Goal: Browse casually

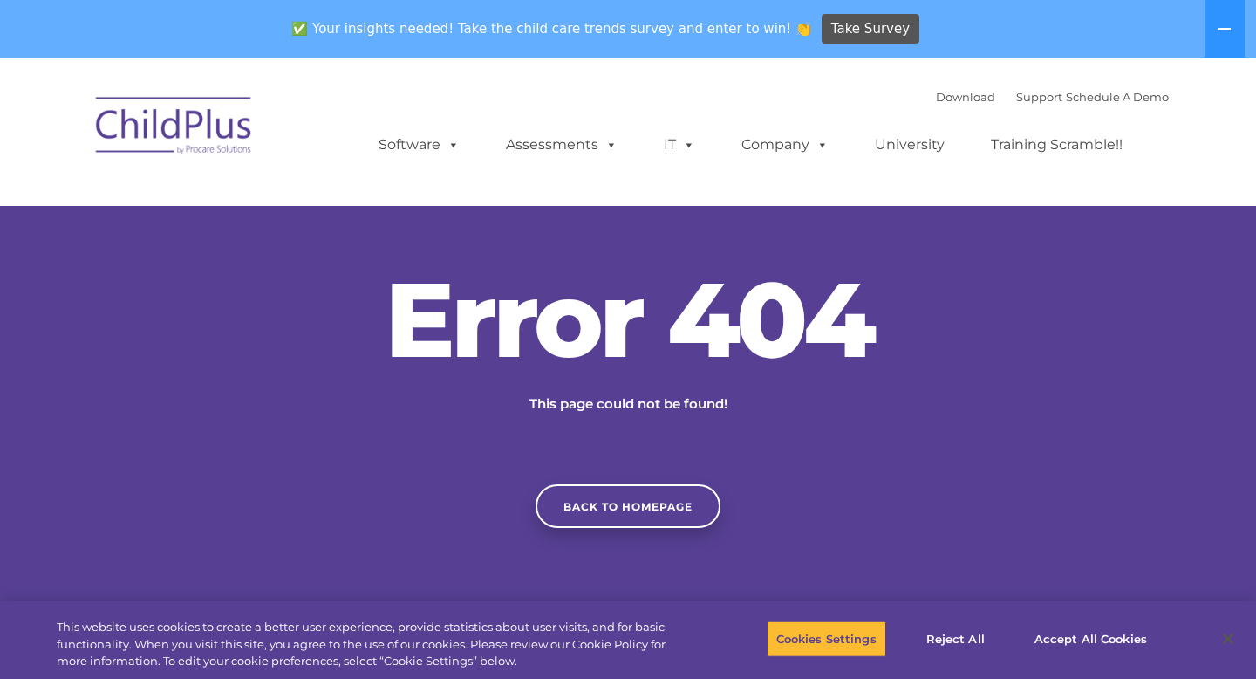
click at [217, 127] on img at bounding box center [174, 128] width 174 height 87
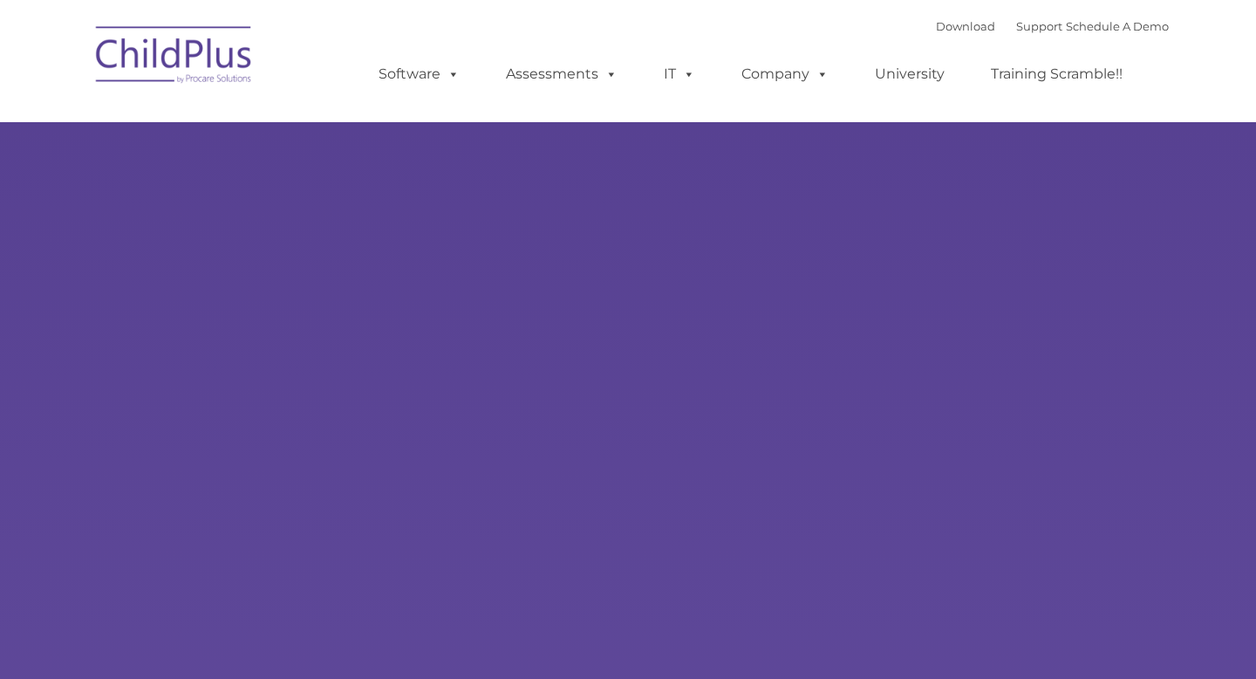
type input ""
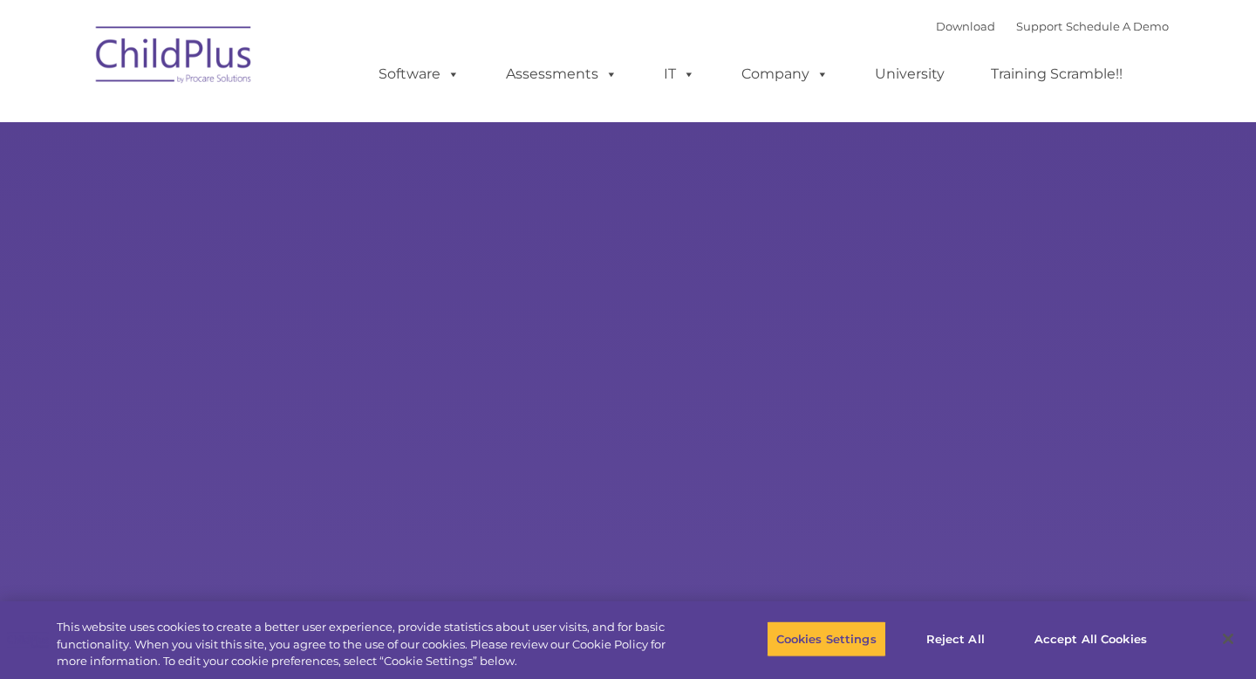
select select "MEDIUM"
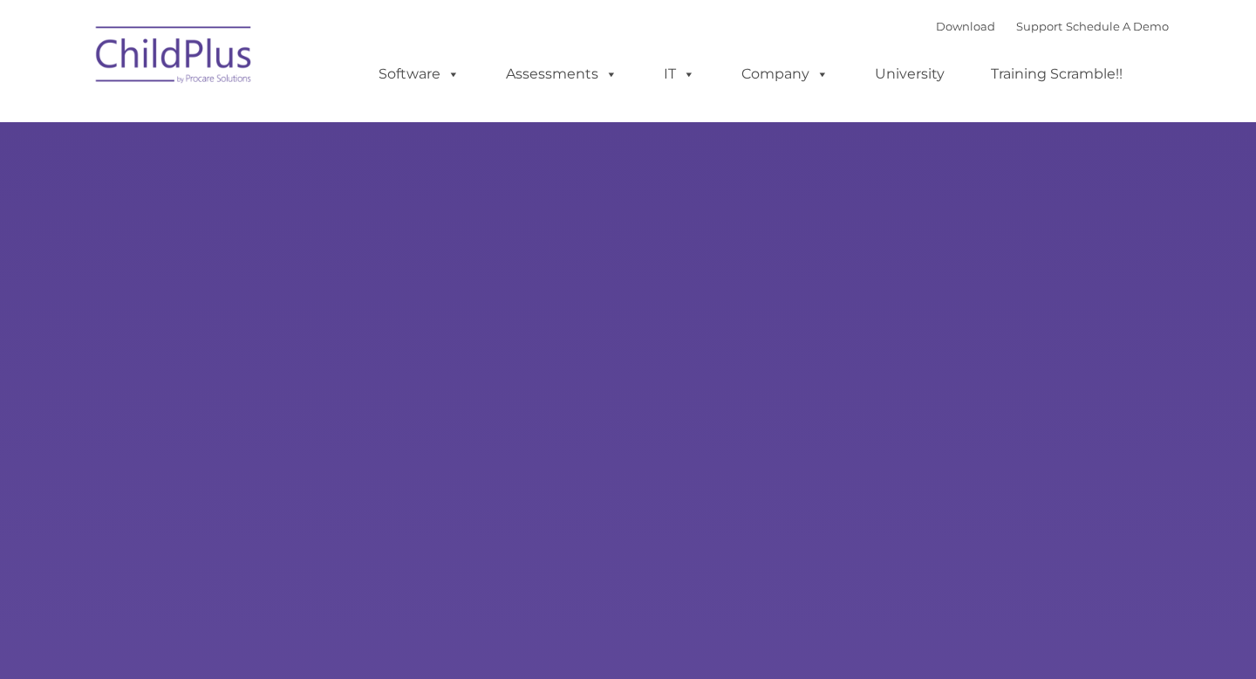
type input ""
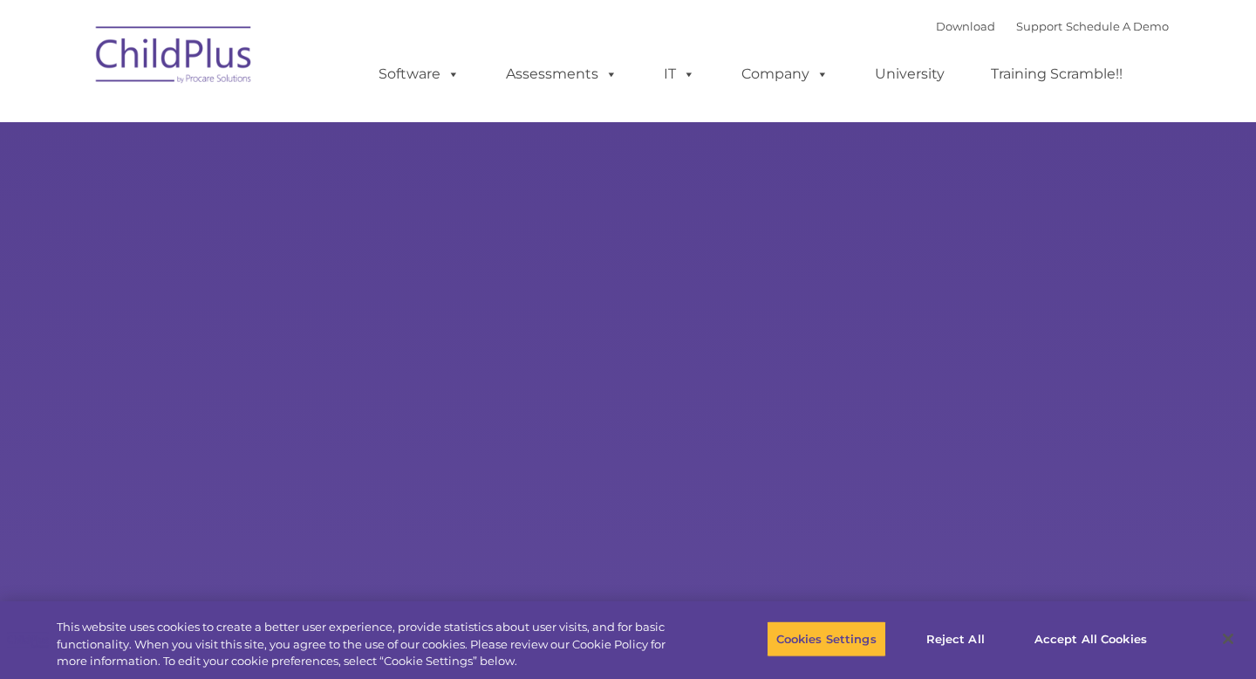
select select "MEDIUM"
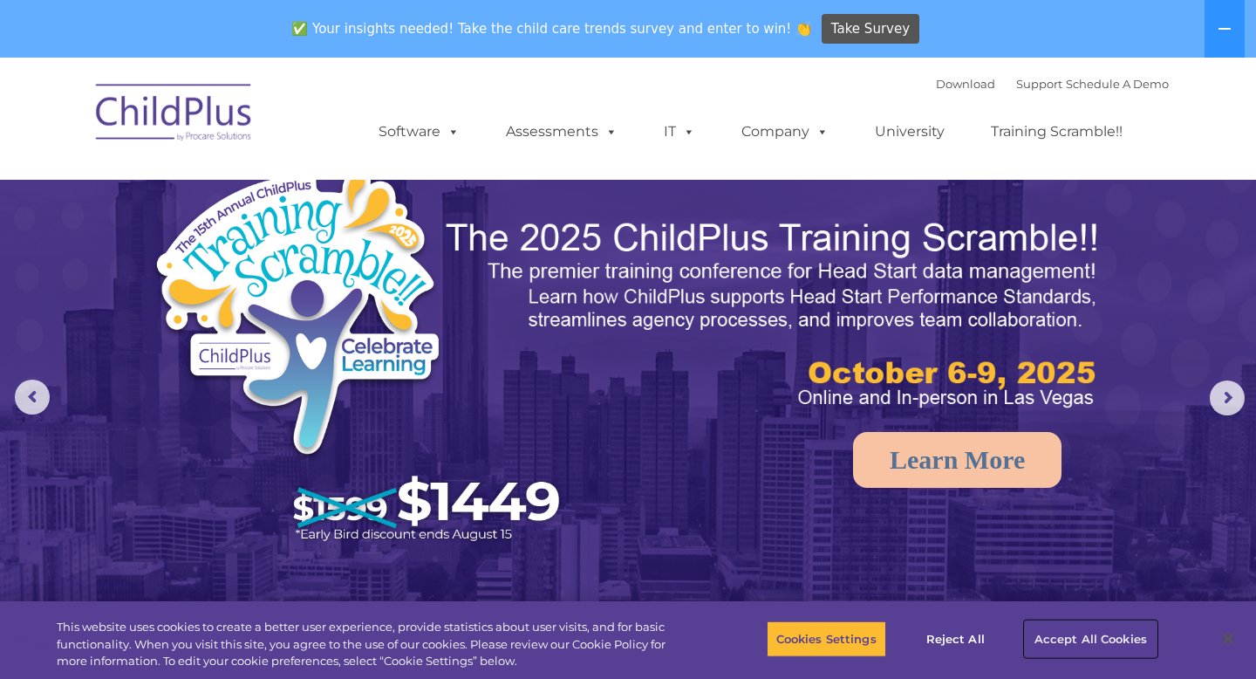
click at [1055, 635] on button "Accept All Cookies" at bounding box center [1091, 638] width 132 height 37
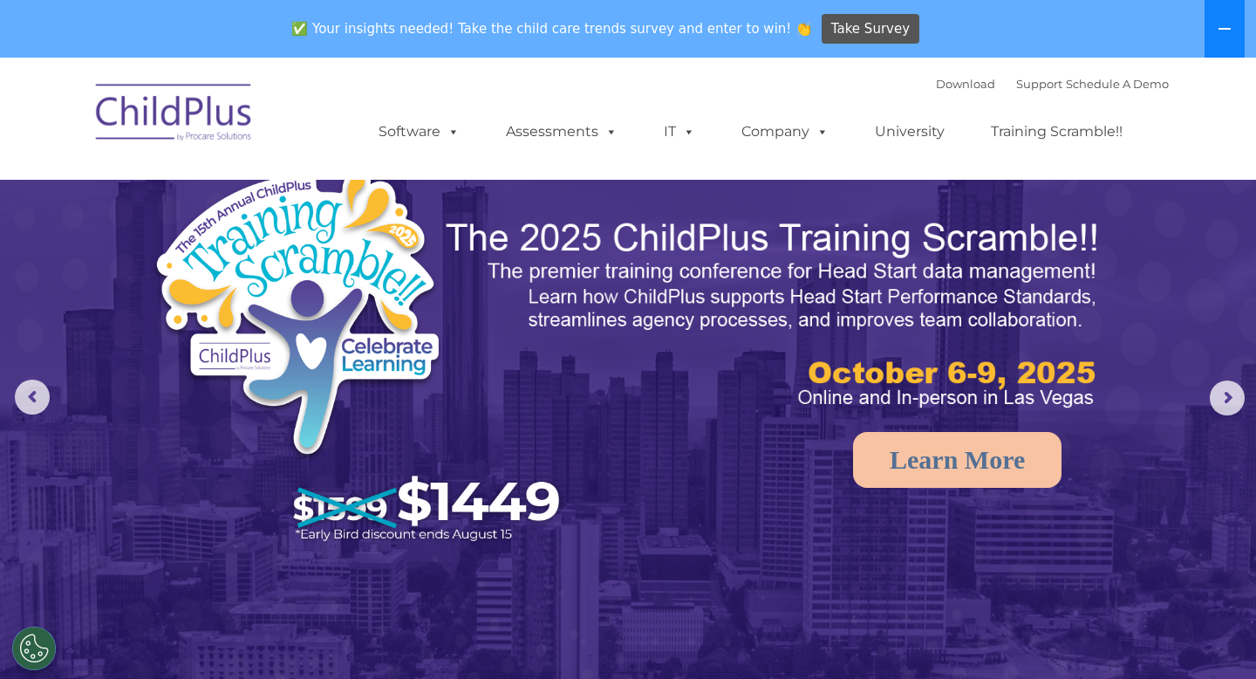
click at [1222, 32] on icon at bounding box center [1225, 29] width 14 height 14
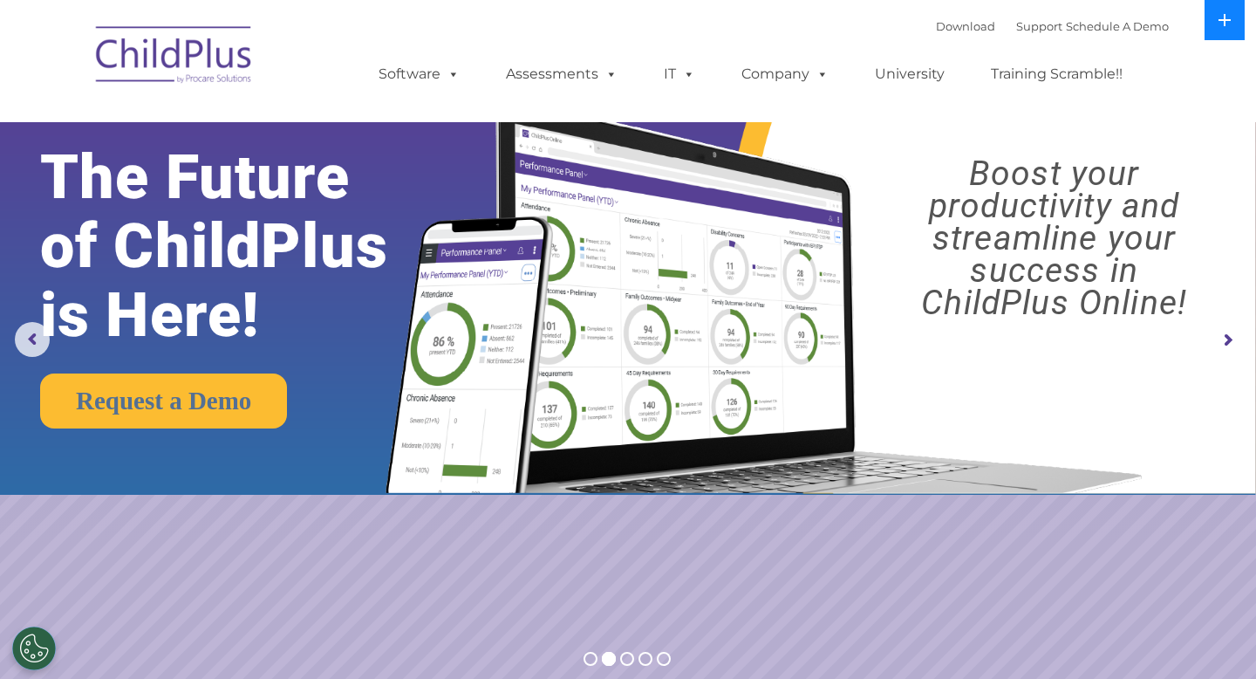
click at [1222, 32] on button at bounding box center [1225, 20] width 40 height 40
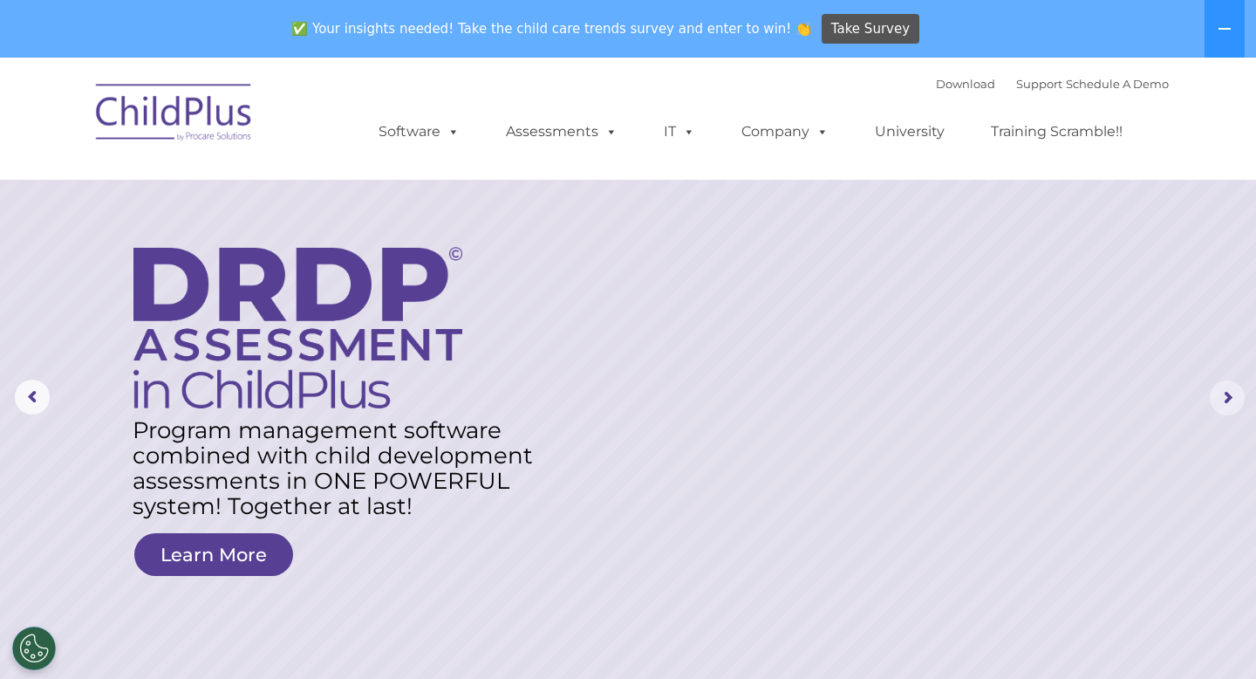
click at [1228, 401] on rs-arrow at bounding box center [1227, 397] width 35 height 35
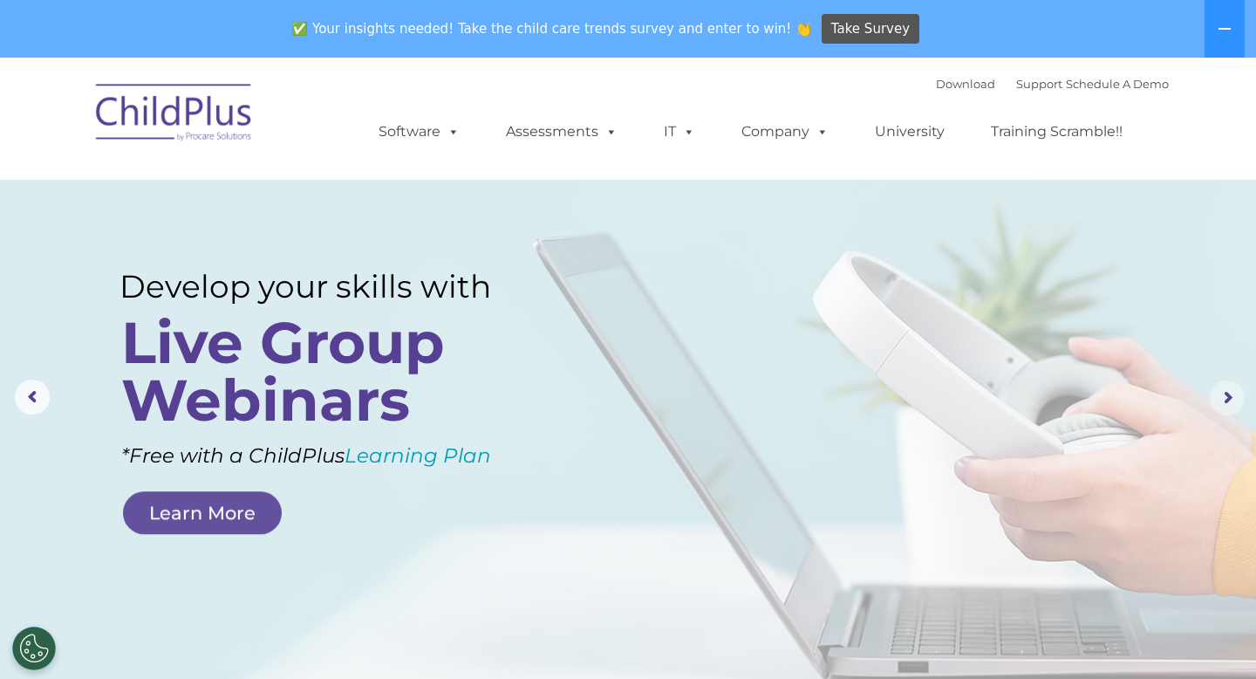
click at [1228, 401] on rs-arrow at bounding box center [1227, 397] width 35 height 35
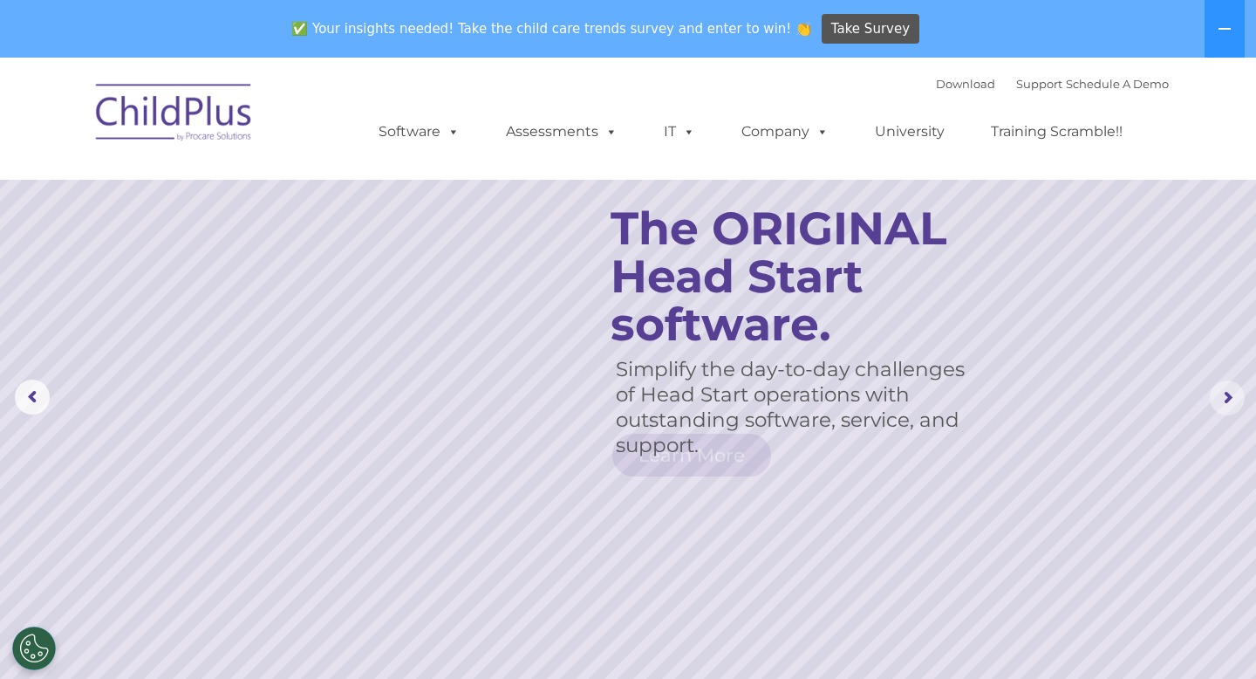
click at [1228, 401] on rs-arrow at bounding box center [1227, 397] width 35 height 35
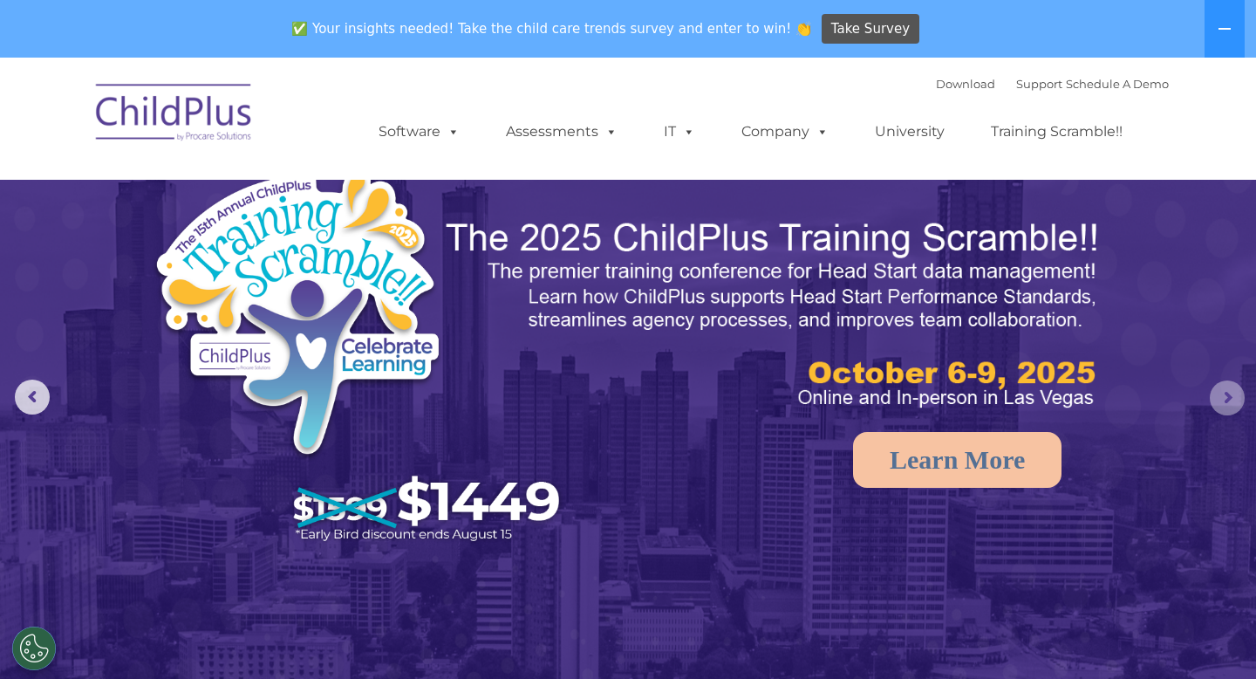
click at [1228, 401] on rs-arrow at bounding box center [1227, 397] width 35 height 35
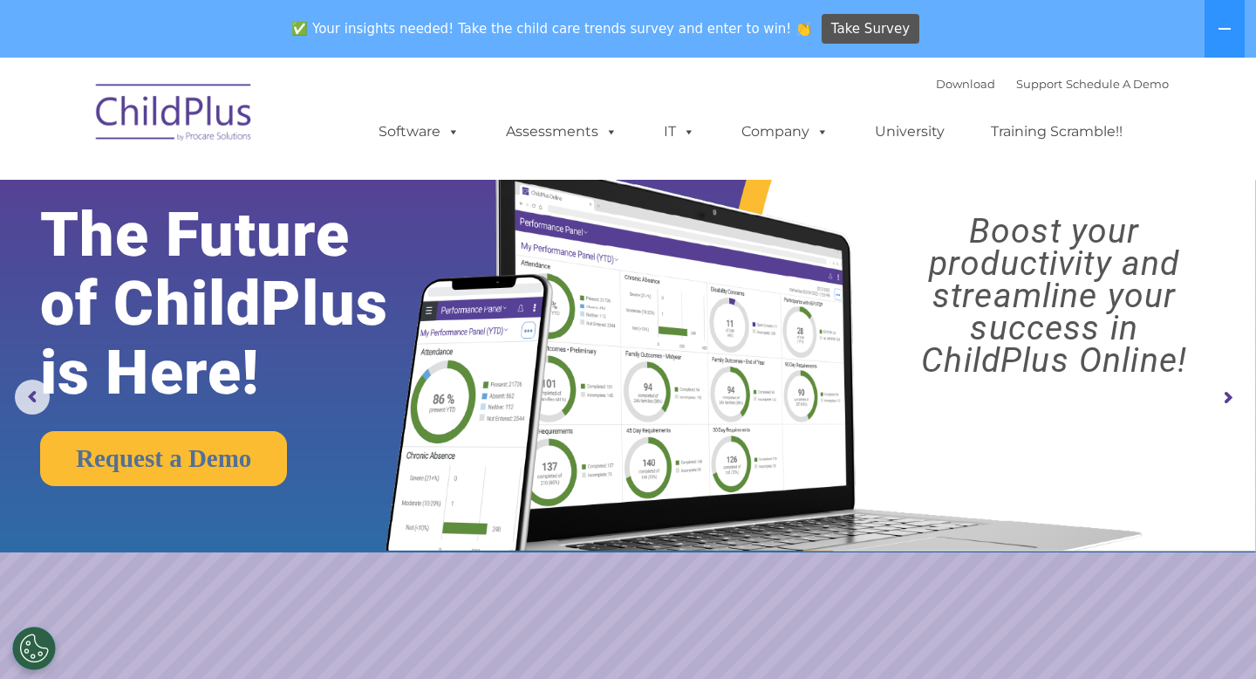
click at [1228, 401] on rs-arrow at bounding box center [1227, 397] width 35 height 35
